Goal: Task Accomplishment & Management: Use online tool/utility

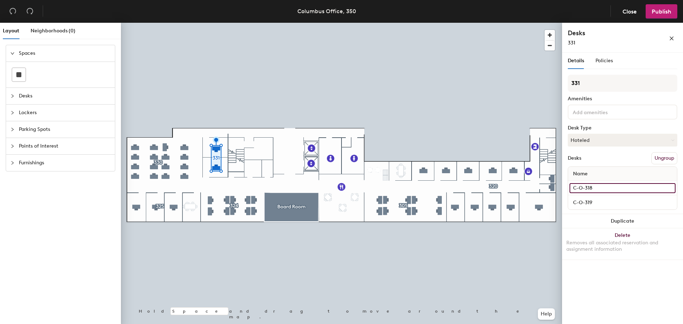
click at [594, 188] on input "C-O-318" at bounding box center [622, 188] width 106 height 10
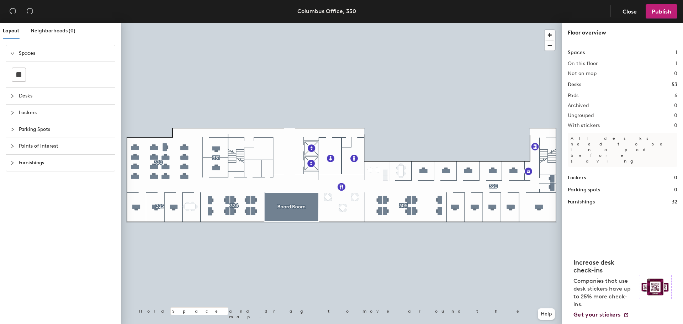
click at [214, 23] on div at bounding box center [341, 23] width 441 height 0
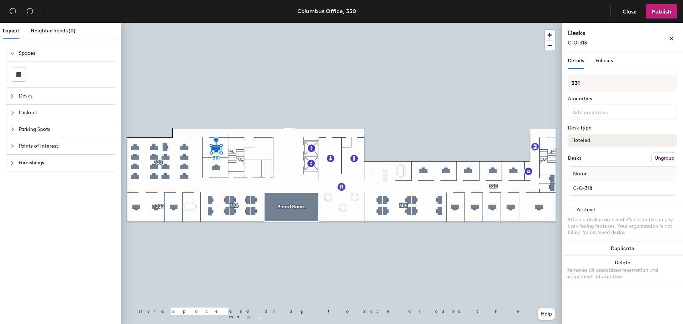
click at [618, 143] on button "Hoteled" at bounding box center [621, 140] width 109 height 13
click at [583, 161] on div "Assigned" at bounding box center [603, 162] width 71 height 11
click at [412, 23] on div at bounding box center [341, 23] width 441 height 0
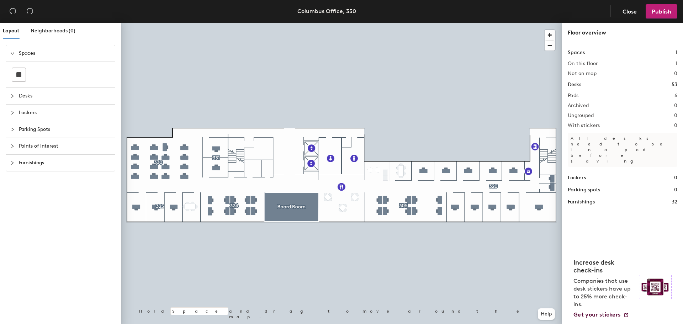
click at [10, 162] on div "Furnishings" at bounding box center [60, 163] width 109 height 16
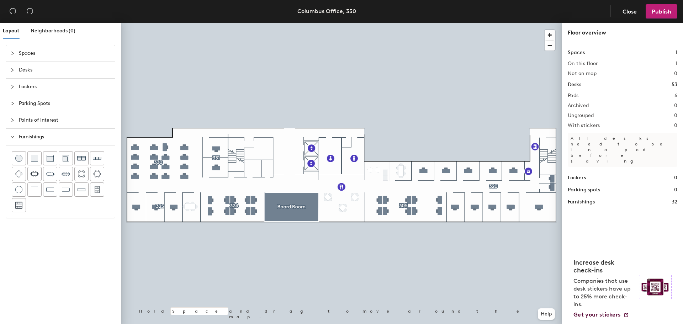
click at [12, 87] on icon "collapsed" at bounding box center [12, 87] width 4 height 4
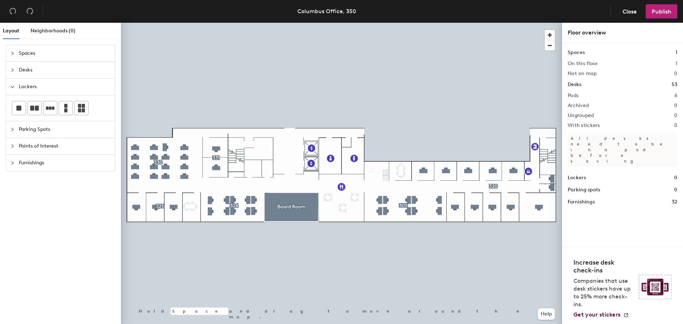
click at [12, 87] on icon "expanded" at bounding box center [13, 87] width 4 height 2
click at [15, 68] on div at bounding box center [14, 70] width 9 height 8
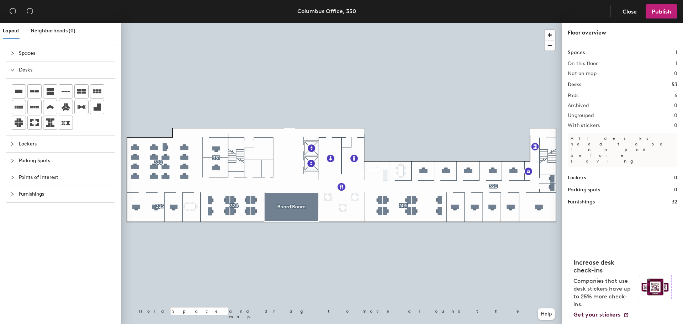
click at [10, 53] on icon "collapsed" at bounding box center [12, 53] width 4 height 4
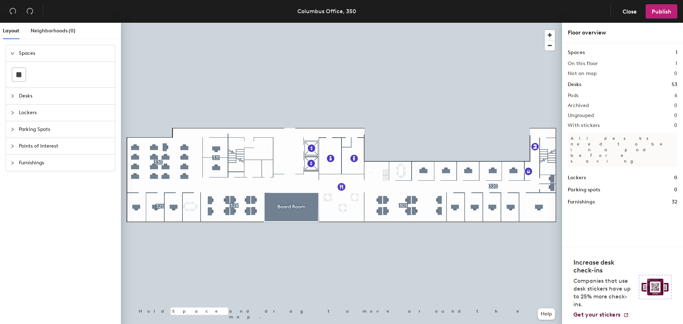
click at [14, 54] on icon "expanded" at bounding box center [12, 53] width 4 height 4
click at [14, 72] on div at bounding box center [14, 70] width 9 height 8
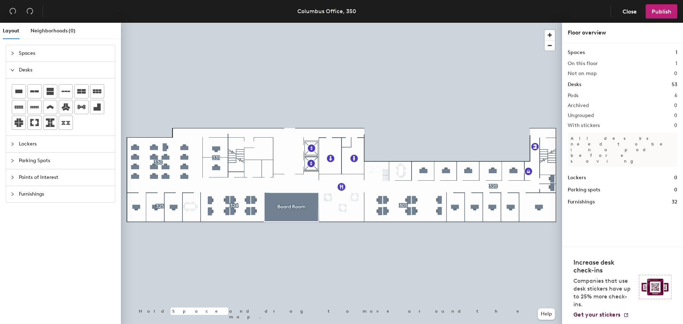
click at [57, 145] on span "Lockers" at bounding box center [65, 144] width 92 height 16
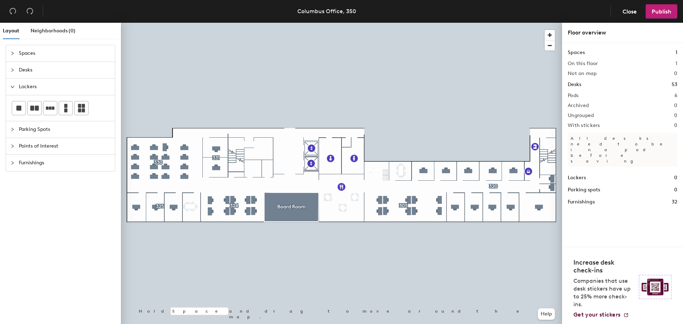
click at [46, 130] on span "Parking Spots" at bounding box center [65, 129] width 92 height 16
click at [31, 144] on span "Points of Interest" at bounding box center [65, 146] width 92 height 16
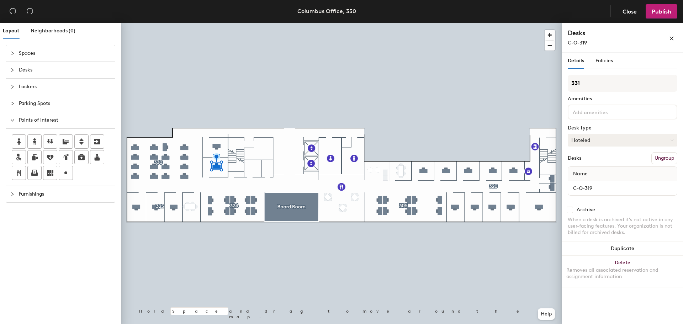
click at [603, 138] on button "Hoteled" at bounding box center [621, 140] width 109 height 13
click at [584, 163] on div "Assigned" at bounding box center [603, 162] width 71 height 11
click at [662, 13] on span "Publish" at bounding box center [661, 11] width 20 height 7
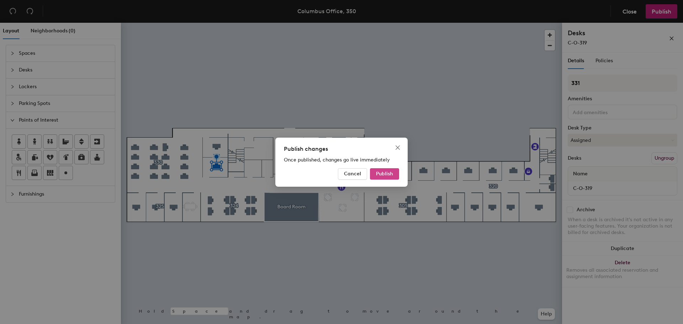
click at [384, 173] on span "Publish" at bounding box center [384, 174] width 17 height 6
